Goal: Task Accomplishment & Management: Manage account settings

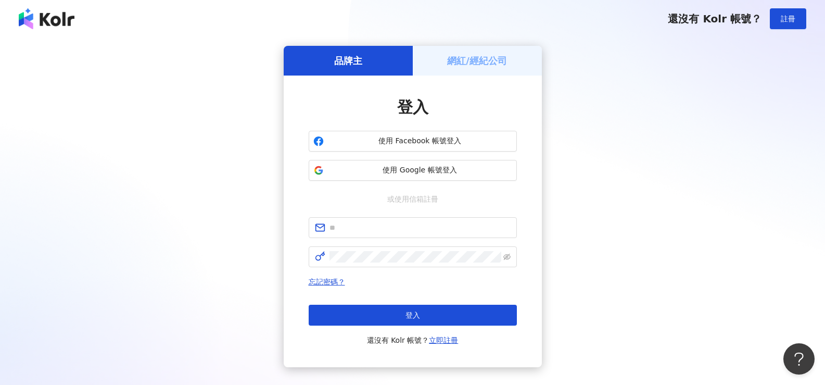
click at [457, 63] on h5 "網紅/經紀公司" at bounding box center [477, 60] width 60 height 13
click at [516, 18] on button "註冊" at bounding box center [788, 18] width 36 height 21
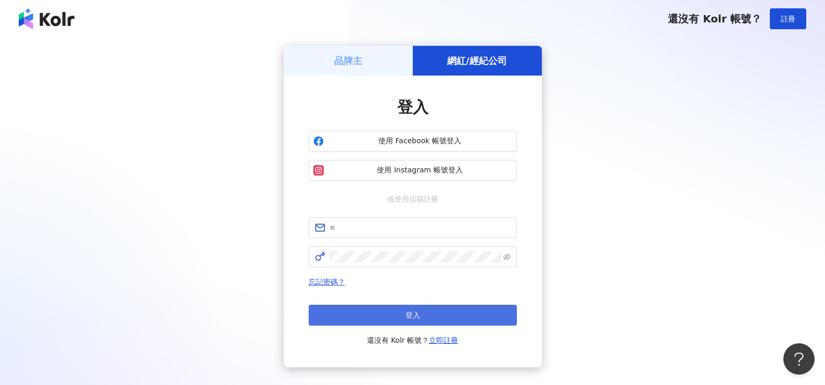
click at [413, 319] on span "登入" at bounding box center [412, 315] width 15 height 8
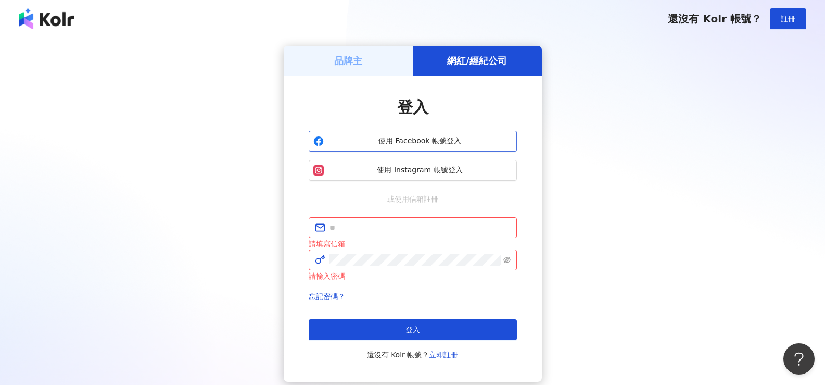
click at [418, 139] on span "使用 Facebook 帳號登入" at bounding box center [420, 141] width 184 height 10
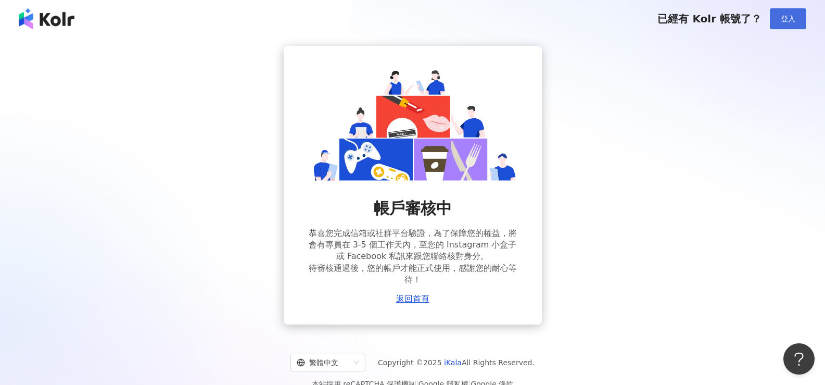
click at [783, 24] on button "登入" at bounding box center [788, 18] width 36 height 21
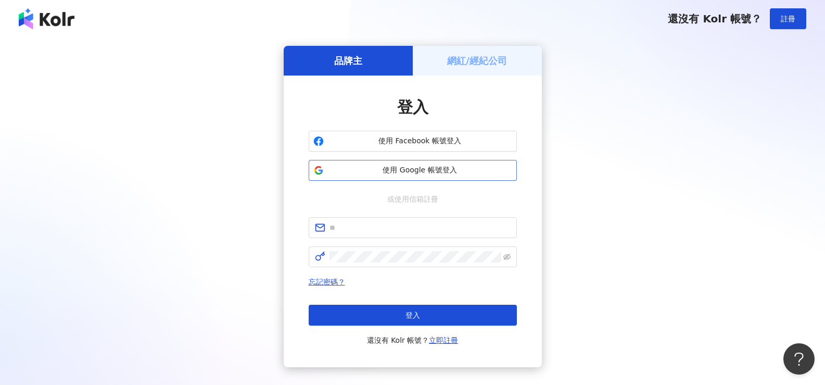
click at [422, 169] on span "使用 Google 帳號登入" at bounding box center [420, 170] width 184 height 10
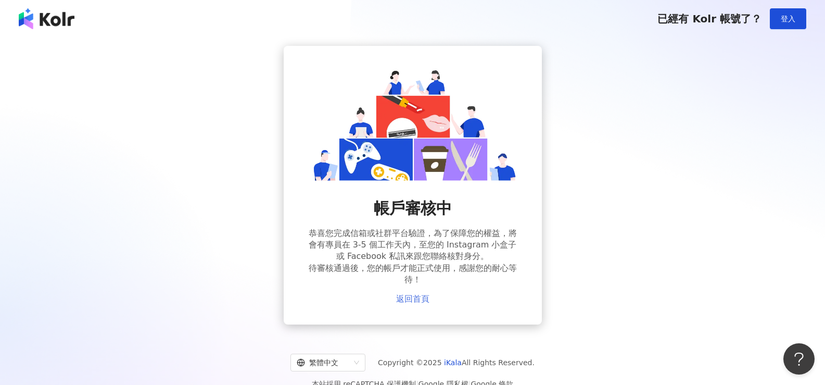
click at [411, 299] on link "返回首頁" at bounding box center [412, 298] width 33 height 9
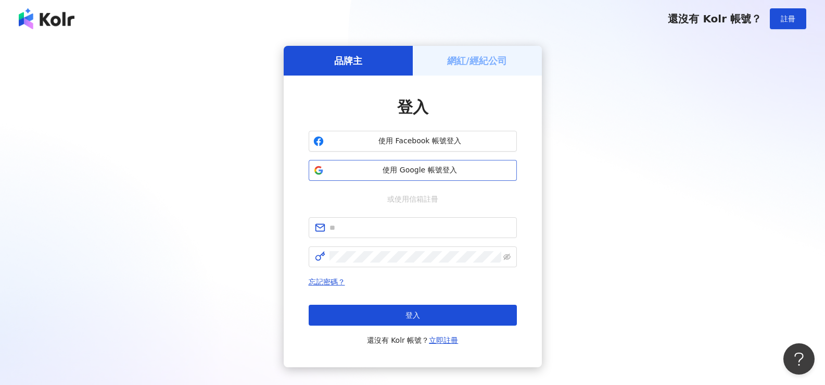
click at [412, 168] on span "使用 Google 帳號登入" at bounding box center [420, 170] width 184 height 10
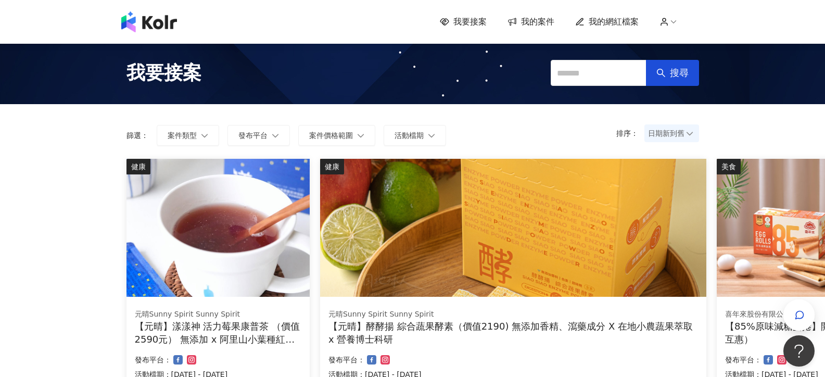
click at [536, 19] on span "我的案件" at bounding box center [537, 21] width 33 height 11
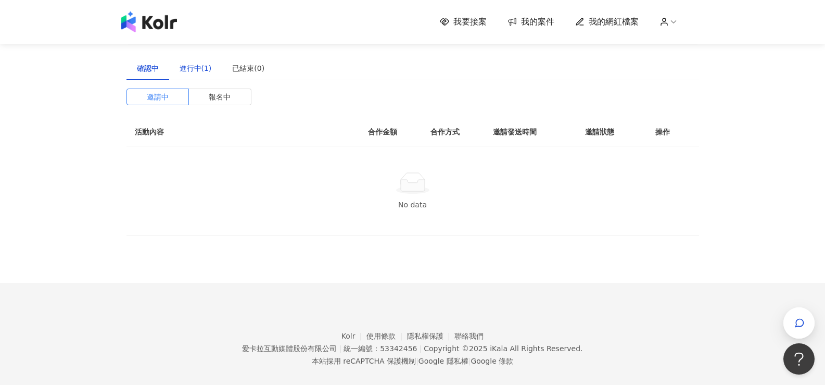
click at [198, 70] on div "進行中(1)" at bounding box center [196, 67] width 32 height 11
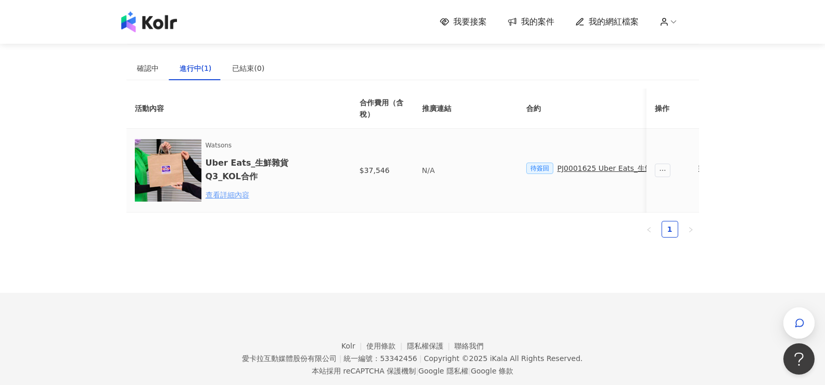
click at [228, 193] on div "查看詳細內容" at bounding box center [251, 194] width 91 height 11
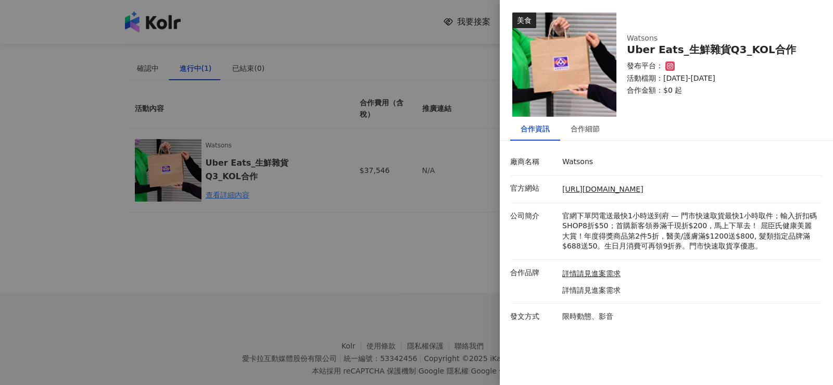
click at [473, 87] on div at bounding box center [416, 192] width 833 height 385
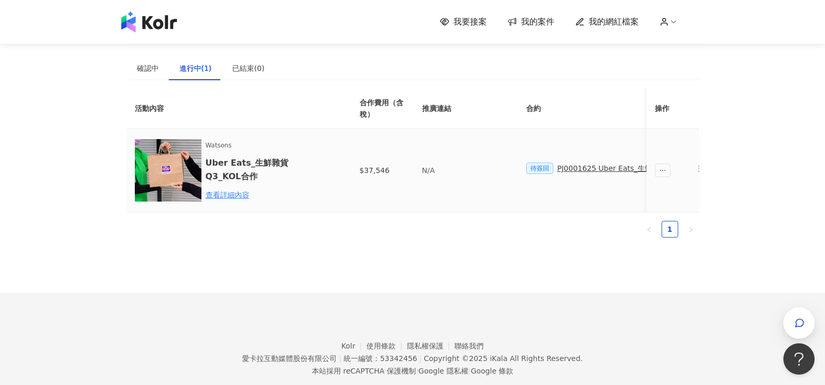
click at [592, 168] on div "PJ0001625 Uber Eats_生鮮雜貨Q3_KOL合作" at bounding box center [633, 167] width 152 height 11
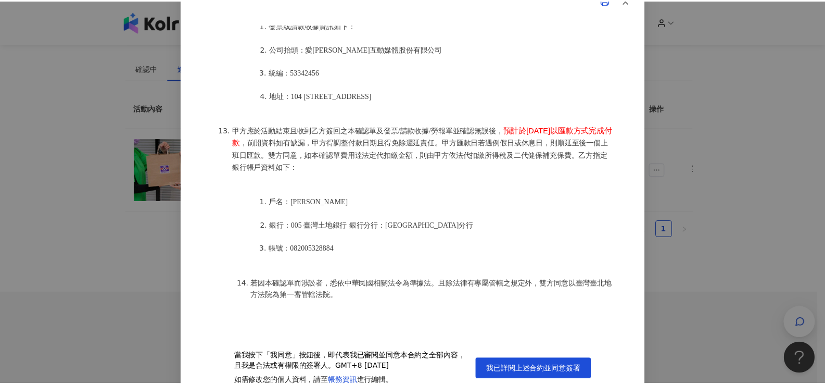
scroll to position [27, 0]
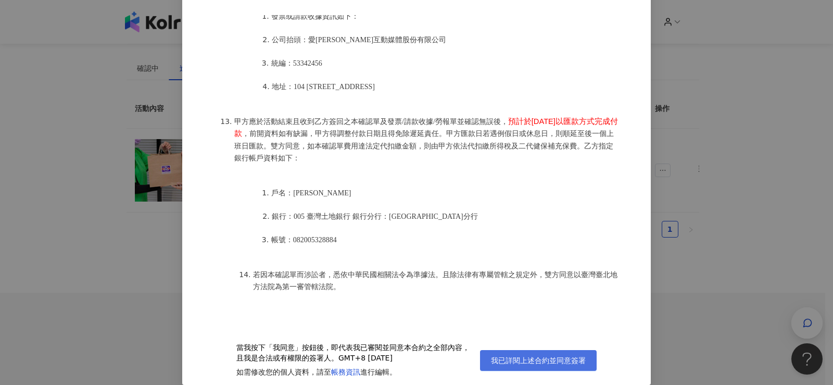
click at [519, 358] on span "我已詳閱上述合約並同意簽署" at bounding box center [538, 360] width 95 height 8
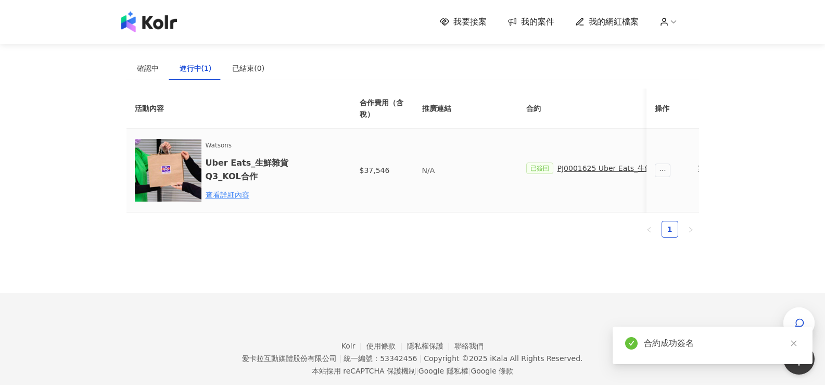
click at [627, 199] on td "已簽回 PJ0001625 Uber Eats_生鮮雜貨Q3_KOL合作" at bounding box center [618, 171] width 200 height 84
click at [679, 345] on div "合約成功簽名" at bounding box center [722, 343] width 156 height 12
click at [792, 343] on icon "close" at bounding box center [793, 342] width 7 height 7
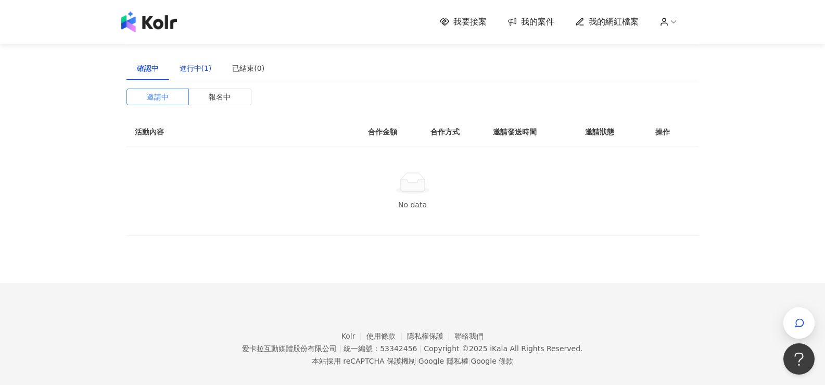
click at [199, 71] on div "進行中(1)" at bounding box center [196, 67] width 32 height 11
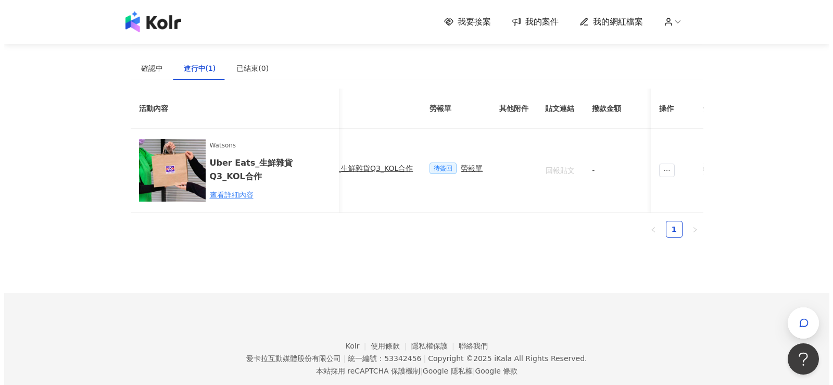
scroll to position [0, 287]
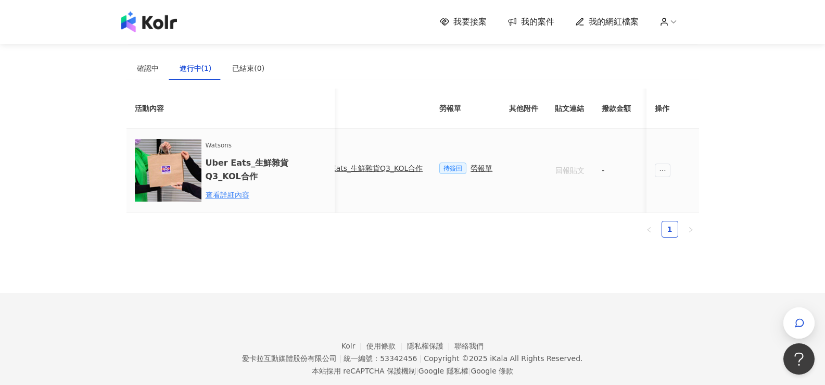
click at [470, 166] on div "勞報單" at bounding box center [481, 167] width 22 height 11
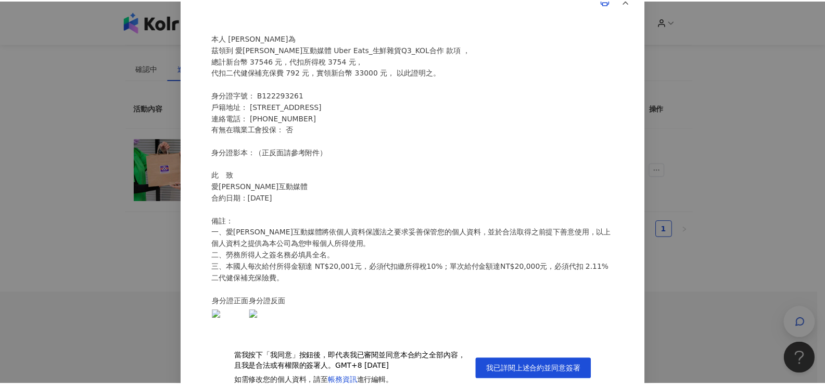
scroll to position [27, 0]
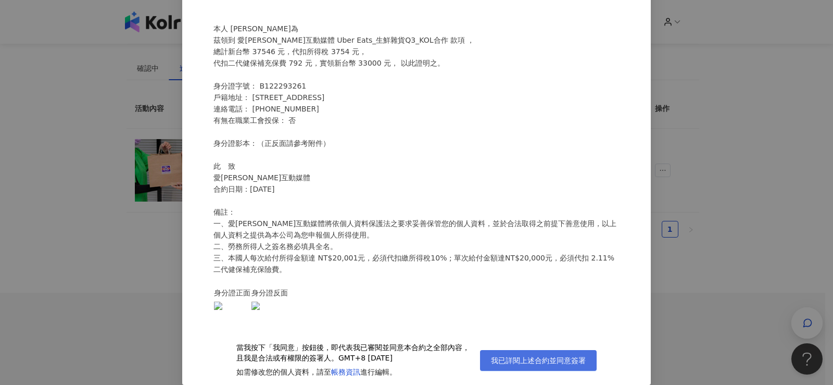
click at [545, 363] on span "我已詳閱上述合約並同意簽署" at bounding box center [538, 360] width 95 height 8
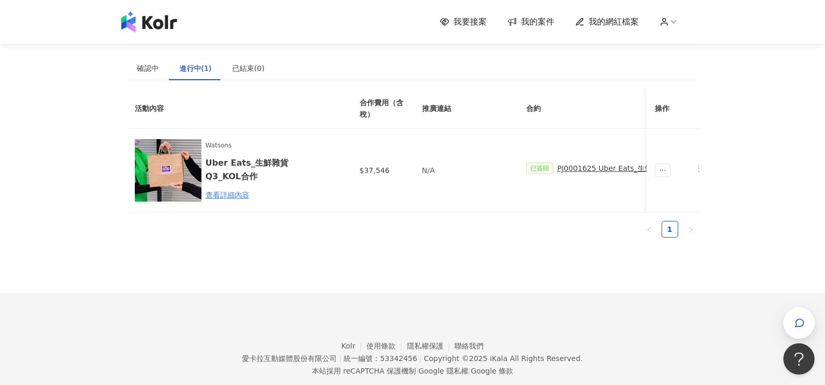
scroll to position [0, 75]
